Goal: Transaction & Acquisition: Download file/media

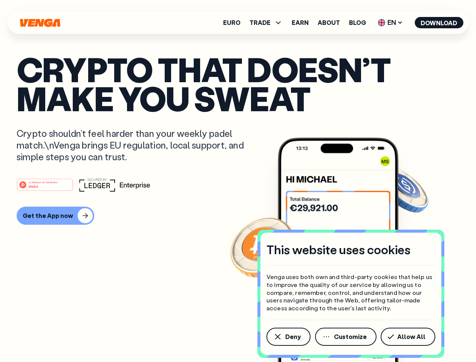
click at [238, 181] on div "#1 PRODUCT OF THE MONTH Web3" at bounding box center [238, 185] width 443 height 14
click at [288, 336] on span "Deny" at bounding box center [292, 336] width 15 height 6
click at [346, 336] on img at bounding box center [338, 264] width 121 height 252
click at [409, 336] on article "Crypto that doesn’t make you sweat Crypto shouldn’t feel harder than your weekl…" at bounding box center [238, 196] width 443 height 283
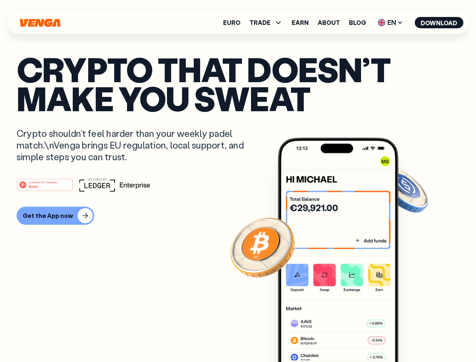
click at [268, 23] on span "TRADE" at bounding box center [259, 23] width 21 height 6
click at [390, 23] on span "EN" at bounding box center [390, 23] width 31 height 12
click at [439, 23] on button "Download" at bounding box center [438, 22] width 49 height 11
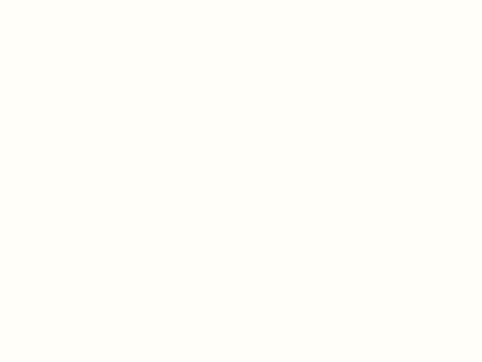
click at [54, 0] on html "This website uses cookies Venga uses both own and third-party cookies that help…" at bounding box center [241, 0] width 482 height 0
click at [46, 0] on html "This website uses cookies Venga uses both own and third-party cookies that help…" at bounding box center [241, 0] width 482 height 0
